Goal: Use online tool/utility: Utilize a website feature to perform a specific function

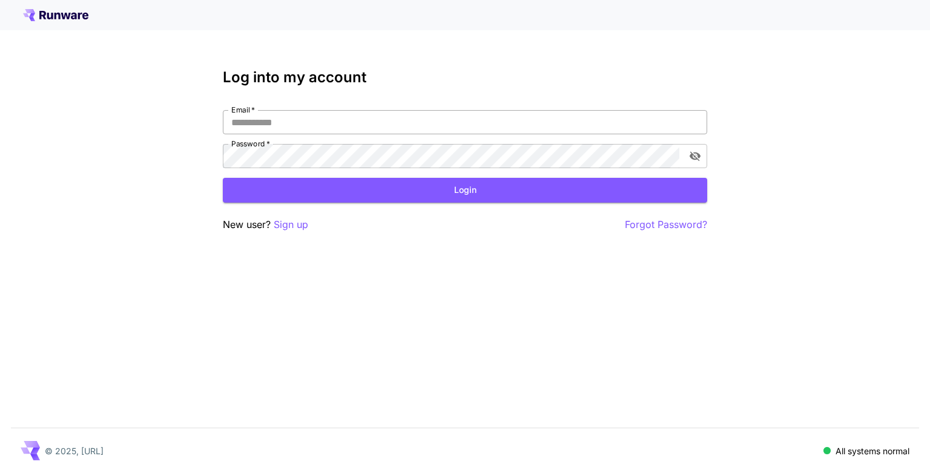
click at [366, 123] on input "Email   *" at bounding box center [465, 122] width 484 height 24
type input "**********"
click at [327, 188] on button "Login" at bounding box center [465, 190] width 484 height 25
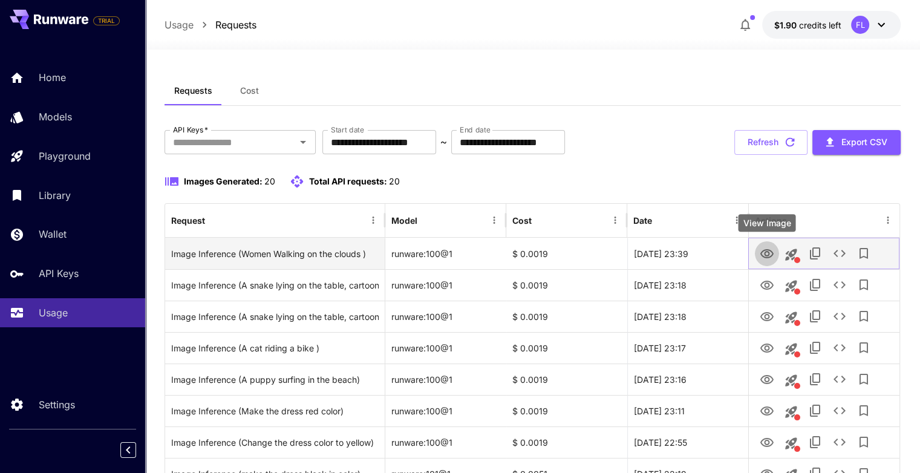
click at [768, 254] on icon "View Image" at bounding box center [767, 254] width 15 height 15
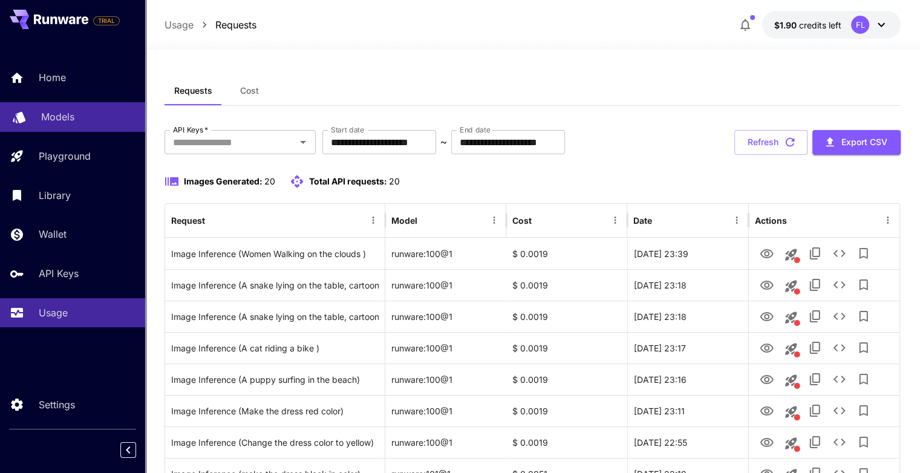
click at [76, 119] on div "Models" at bounding box center [88, 117] width 94 height 15
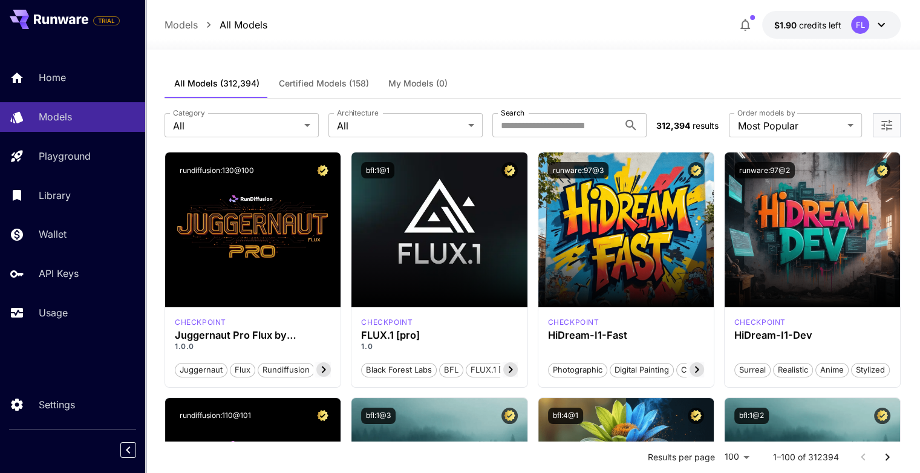
click at [340, 88] on span "Certified Models (158)" at bounding box center [324, 83] width 90 height 11
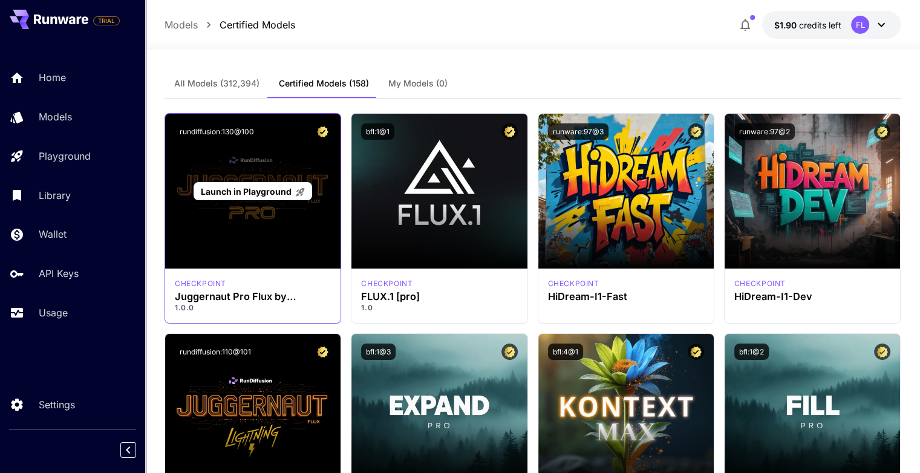
scroll to position [61, 0]
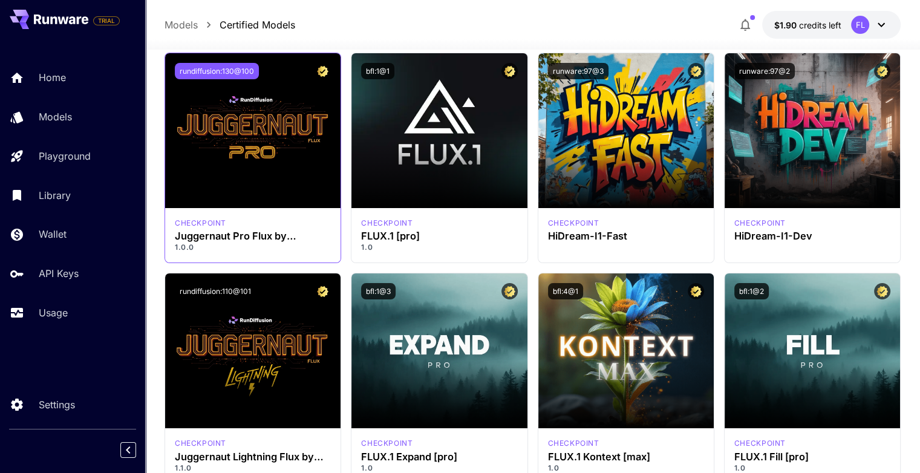
click at [184, 69] on button "rundiffusion:130@100" at bounding box center [217, 71] width 84 height 16
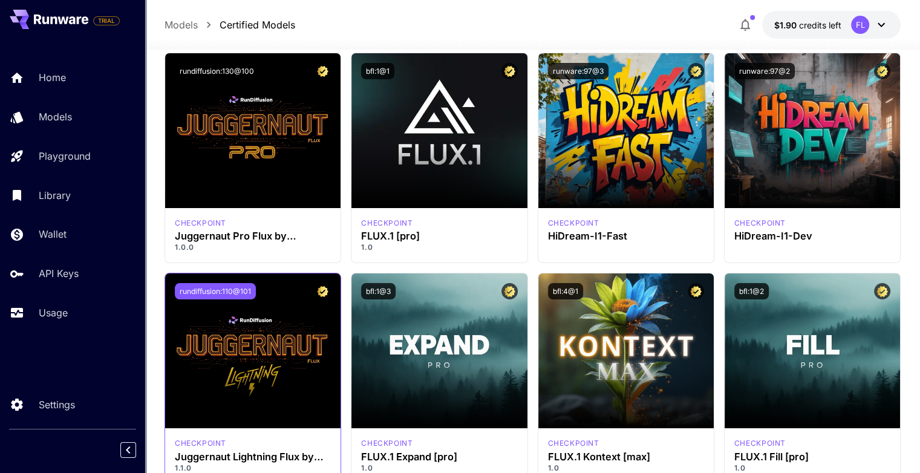
click at [226, 285] on button "rundiffusion:110@101" at bounding box center [215, 291] width 81 height 16
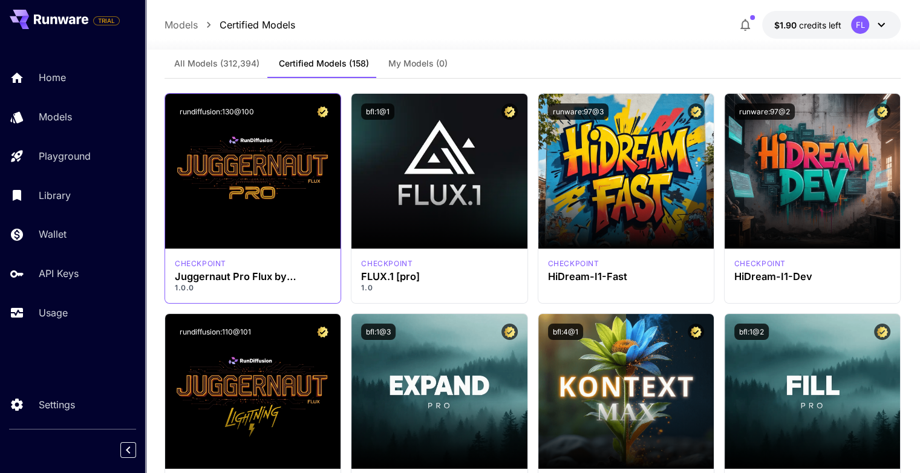
scroll to position [0, 0]
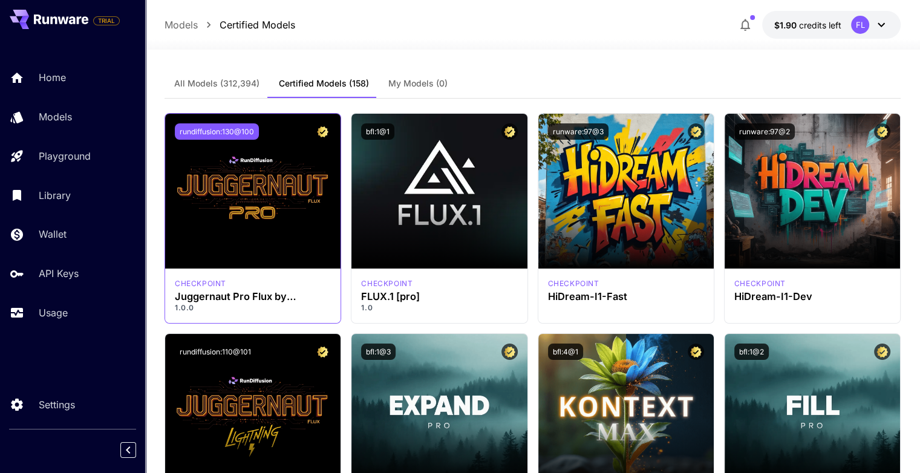
click at [217, 131] on button "rundiffusion:130@100" at bounding box center [217, 131] width 84 height 16
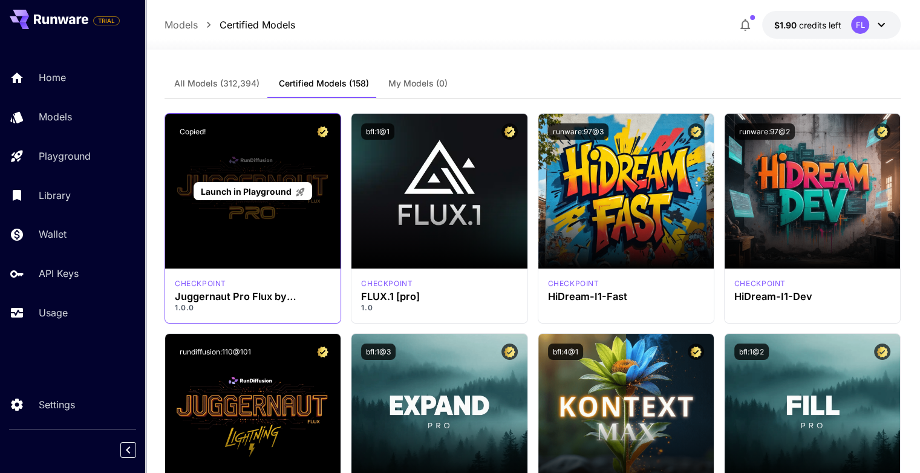
click at [202, 187] on span "Launch in Playground" at bounding box center [246, 191] width 91 height 10
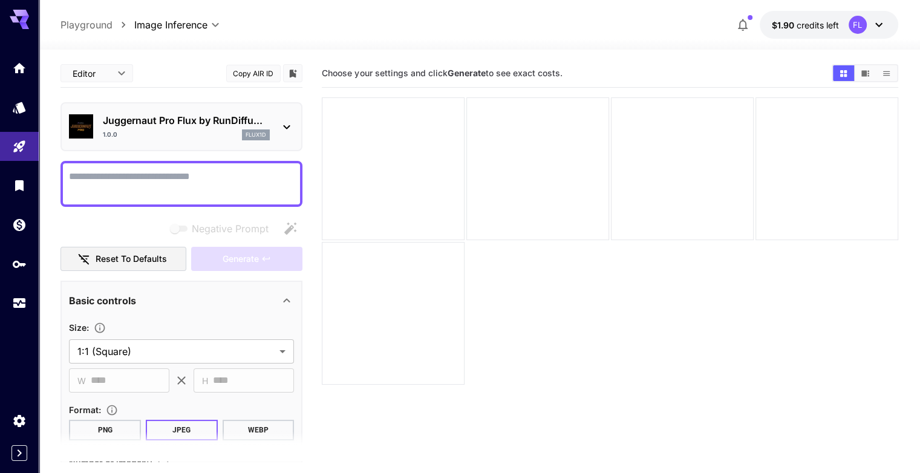
click at [254, 70] on button "Copy AIR ID" at bounding box center [253, 74] width 54 height 18
click at [174, 180] on textarea "Negative Prompt" at bounding box center [181, 183] width 225 height 29
paste textarea "**********"
type textarea "**********"
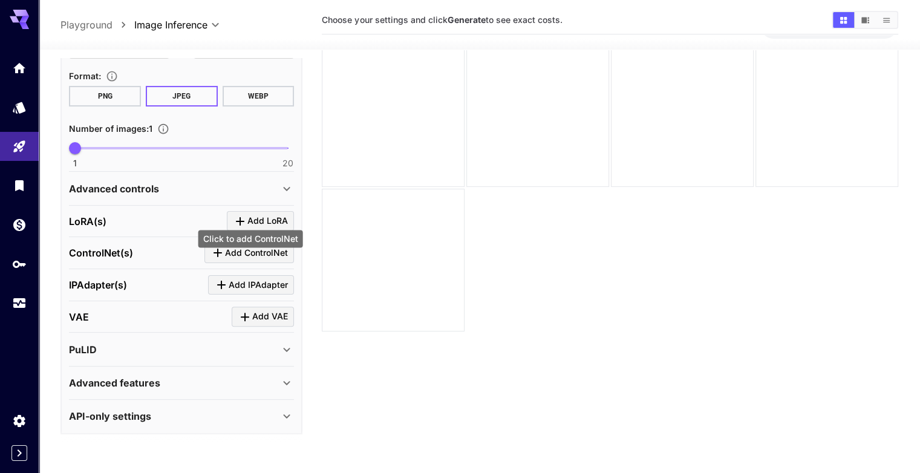
scroll to position [61, 0]
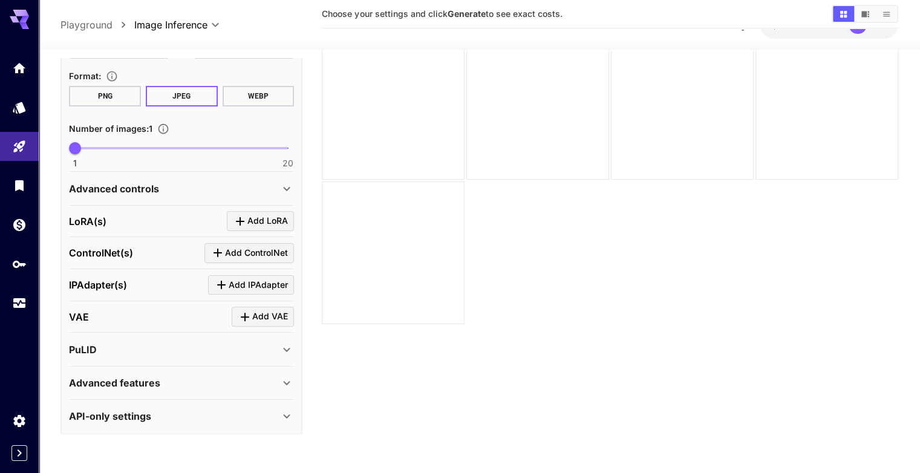
click at [280, 184] on icon at bounding box center [287, 189] width 15 height 15
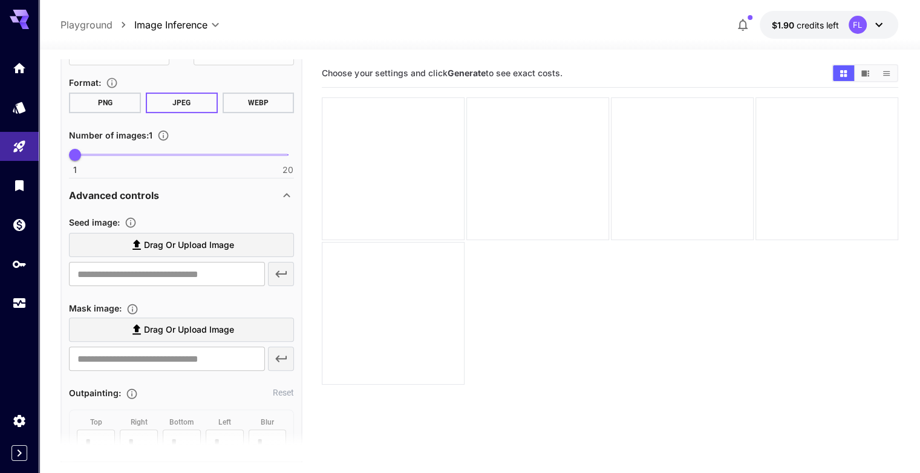
scroll to position [326, 0]
